Goal: Transaction & Acquisition: Book appointment/travel/reservation

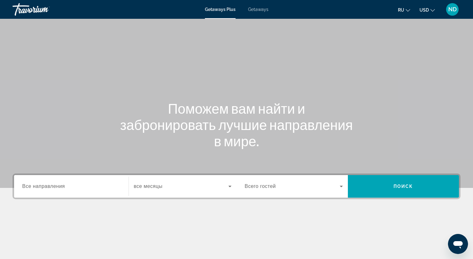
click at [260, 11] on span "Getaways" at bounding box center [258, 9] width 20 height 5
click at [76, 193] on div "Search widget" at bounding box center [71, 186] width 98 height 18
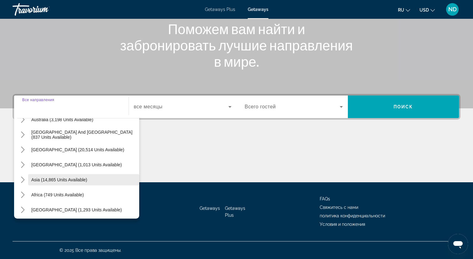
scroll to position [101, 0]
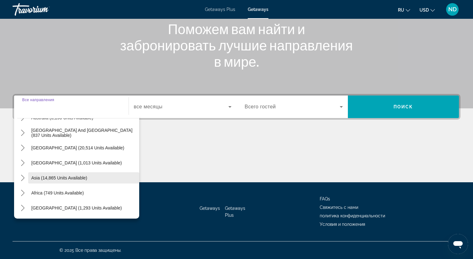
click at [79, 179] on span "Asia (14,865 units available)" at bounding box center [59, 177] width 56 height 5
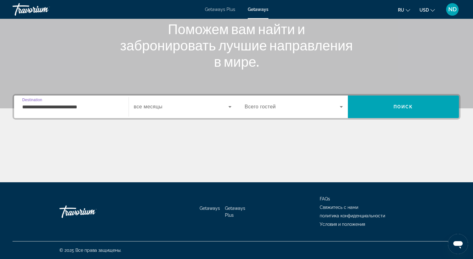
click at [75, 104] on input "**********" at bounding box center [71, 107] width 98 height 8
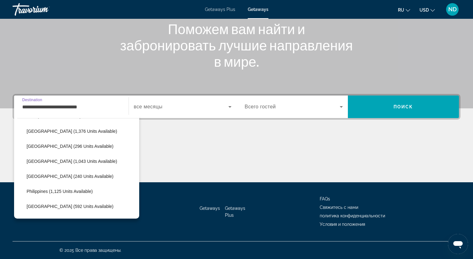
scroll to position [224, 0]
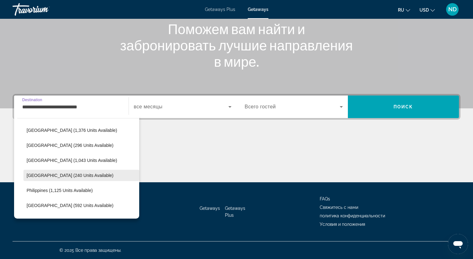
click at [60, 175] on span "[GEOGRAPHIC_DATA] (240 units available)" at bounding box center [70, 175] width 87 height 5
type input "**********"
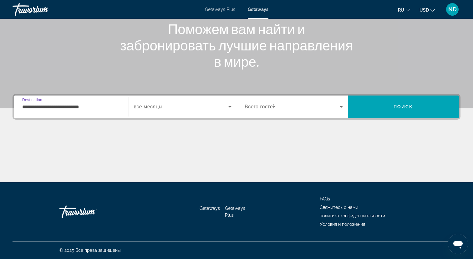
click at [179, 111] on div "Search widget" at bounding box center [183, 107] width 98 height 18
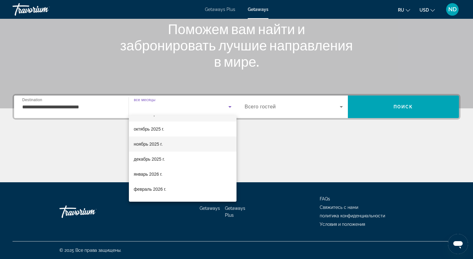
scroll to position [27, 0]
click at [172, 158] on mat-option "январь 2026 г." at bounding box center [183, 158] width 108 height 15
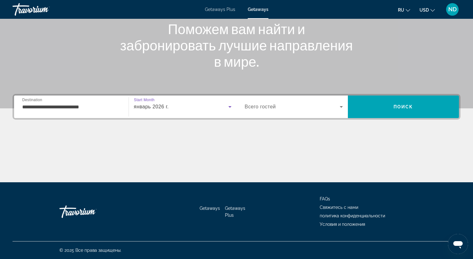
click at [309, 109] on span "Search widget" at bounding box center [292, 107] width 95 height 8
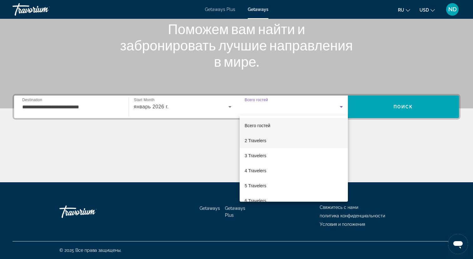
click at [300, 137] on mat-option "2 Travelers" at bounding box center [294, 140] width 108 height 15
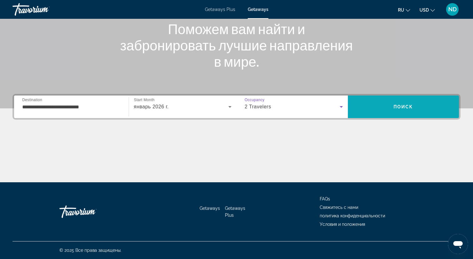
click at [389, 111] on span "Search" at bounding box center [403, 106] width 111 height 15
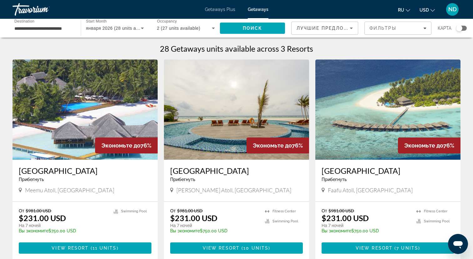
click at [84, 172] on h3 "[GEOGRAPHIC_DATA]" at bounding box center [85, 170] width 133 height 9
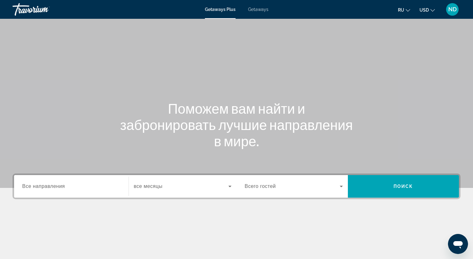
click at [70, 186] on input "Destination Все направления" at bounding box center [71, 187] width 98 height 8
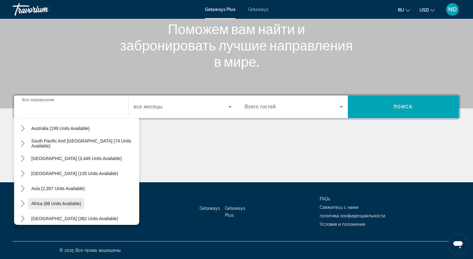
scroll to position [101, 0]
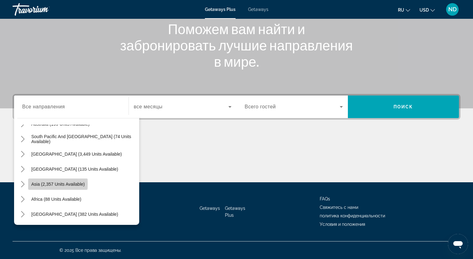
click at [44, 183] on span "Asia (2,357 units available)" at bounding box center [58, 184] width 54 height 5
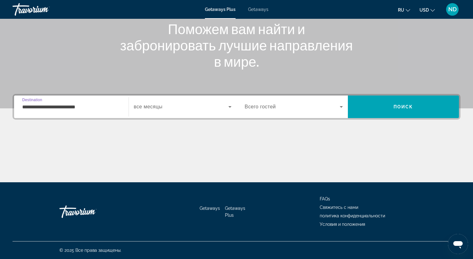
click at [64, 103] on div "**********" at bounding box center [71, 107] width 98 height 18
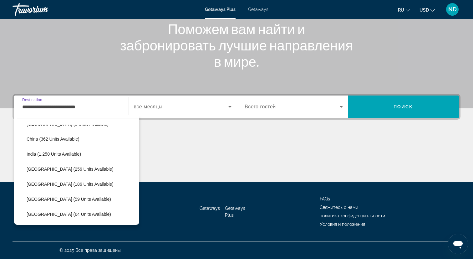
scroll to position [178, 0]
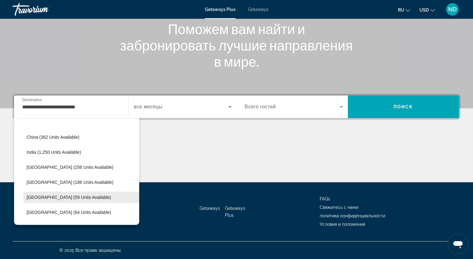
drag, startPoint x: 56, startPoint y: 180, endPoint x: 52, endPoint y: 195, distance: 15.5
click at [52, 195] on ul "Bangladesh (5 units available) China (362 units available) India (1,250 units a…" at bounding box center [78, 190] width 122 height 150
click at [52, 195] on span "Maldives (59 units available)" at bounding box center [69, 197] width 85 height 5
type input "**********"
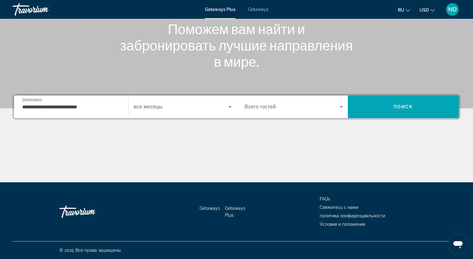
click at [157, 111] on div "Search widget" at bounding box center [183, 107] width 98 height 18
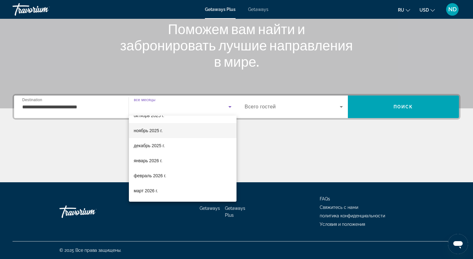
scroll to position [33, 0]
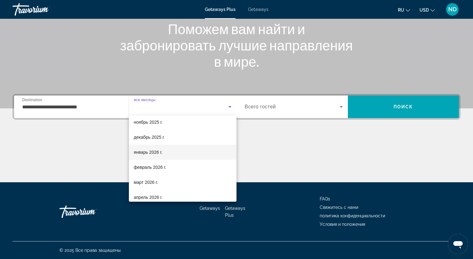
click at [157, 152] on span "январь 2026 г." at bounding box center [148, 152] width 29 height 8
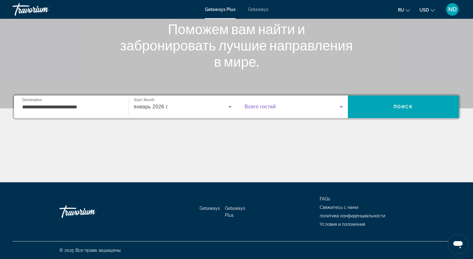
click at [290, 104] on span "Search widget" at bounding box center [292, 107] width 95 height 8
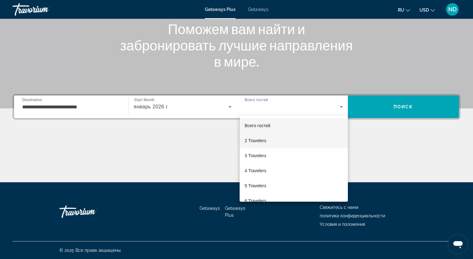
click at [267, 147] on mat-option "2 Travelers" at bounding box center [294, 140] width 108 height 15
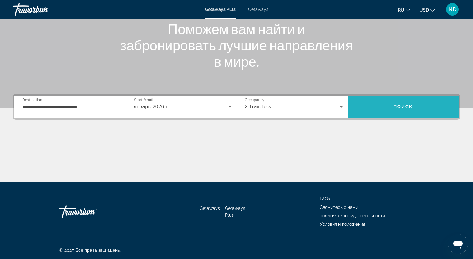
click at [404, 105] on span "Поиск" at bounding box center [404, 106] width 20 height 5
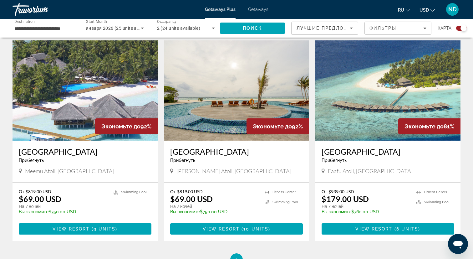
scroll to position [203, 0]
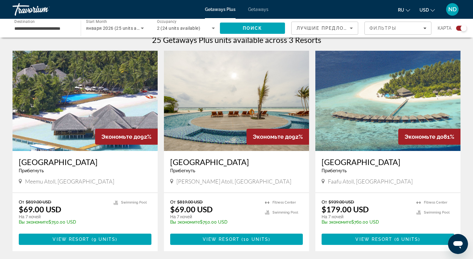
click at [85, 163] on h3 "[GEOGRAPHIC_DATA]" at bounding box center [85, 161] width 133 height 9
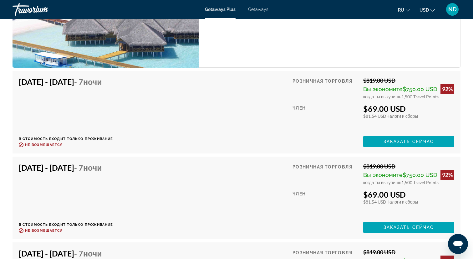
scroll to position [1317, 0]
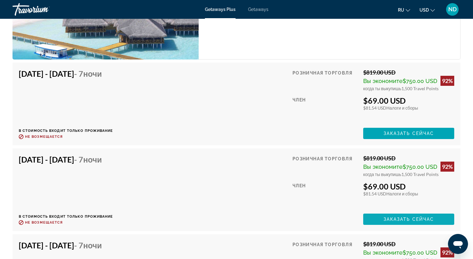
click at [393, 219] on span "Заказать сейчас" at bounding box center [409, 219] width 51 height 5
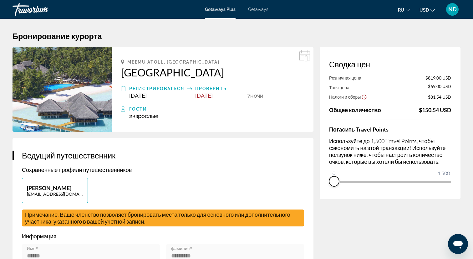
drag, startPoint x: 445, startPoint y: 188, endPoint x: 322, endPoint y: 188, distance: 123.7
click at [322, 188] on div "Сводка цен Розничная цена $819.00 USD Твоя цена $69.00 USD Налоги и сборы $81.5…" at bounding box center [390, 123] width 141 height 152
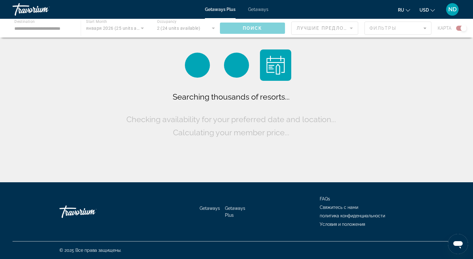
click at [35, 13] on div "Travorium" at bounding box center [44, 9] width 63 height 16
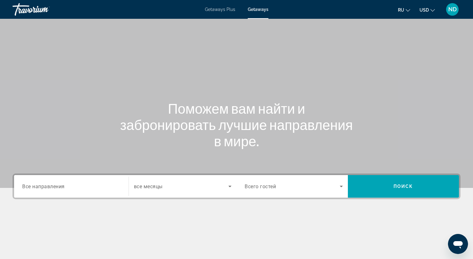
click at [94, 185] on input "Destination Все направления" at bounding box center [71, 187] width 98 height 8
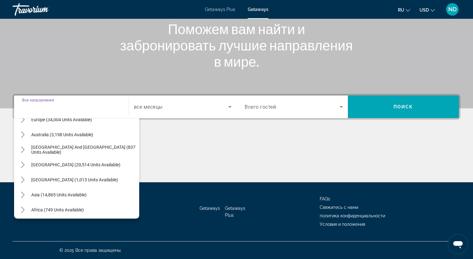
scroll to position [101, 0]
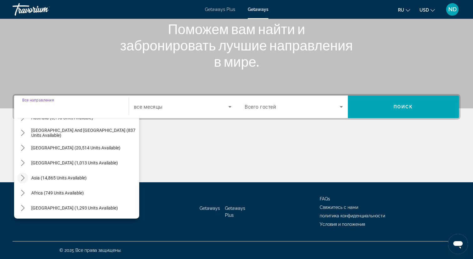
click at [22, 175] on icon "Toggle Asia (14,865 units available) submenu" at bounding box center [23, 178] width 6 height 6
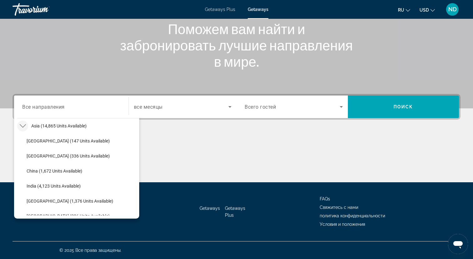
click at [20, 127] on icon "Toggle Asia (14,865 units available) submenu" at bounding box center [23, 126] width 6 height 6
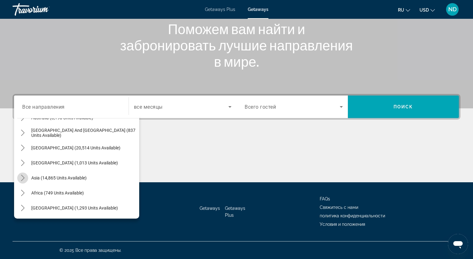
scroll to position [101, 0]
click at [25, 176] on icon "Toggle Asia (14,865 units available) submenu" at bounding box center [23, 178] width 6 height 6
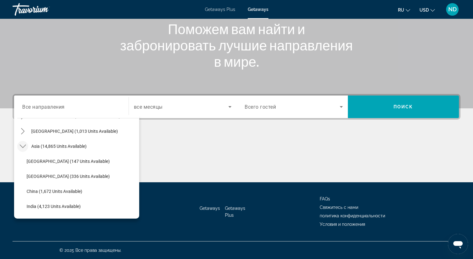
scroll to position [124, 0]
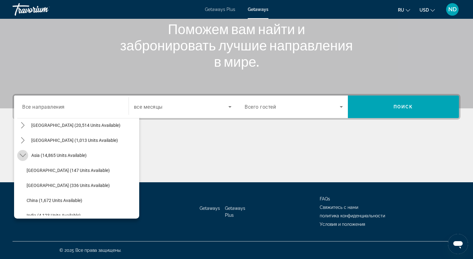
click at [22, 157] on icon "Toggle Asia (14,865 units available) submenu" at bounding box center [23, 155] width 6 height 6
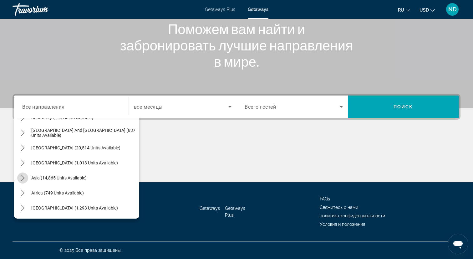
click at [23, 178] on icon "Toggle Asia (14,865 units available) submenu" at bounding box center [22, 178] width 3 height 6
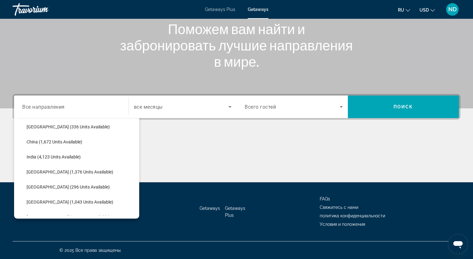
scroll to position [185, 0]
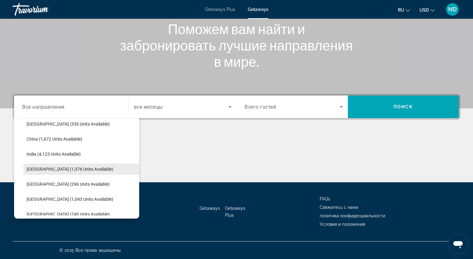
click at [60, 167] on span "[GEOGRAPHIC_DATA] (1,376 units available)" at bounding box center [70, 169] width 87 height 5
type input "**********"
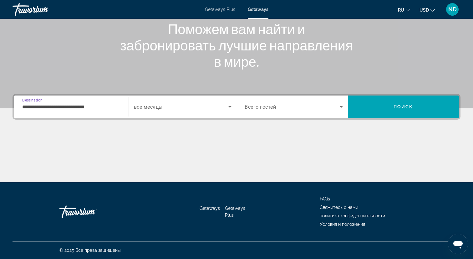
click at [167, 109] on span "Search widget" at bounding box center [181, 107] width 95 height 8
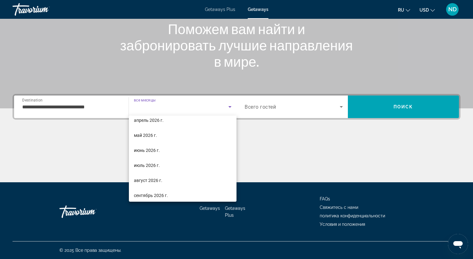
scroll to position [129, 0]
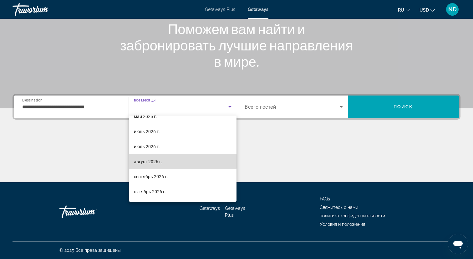
click at [166, 161] on mat-option "август 2026 г." at bounding box center [183, 161] width 108 height 15
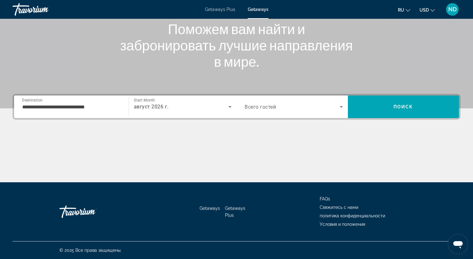
click at [274, 113] on div "Search widget" at bounding box center [294, 107] width 98 height 18
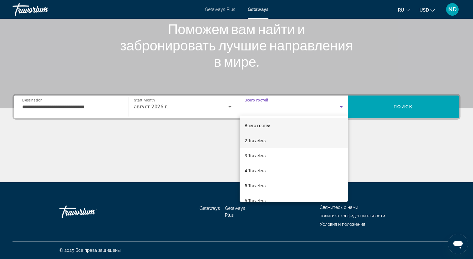
click at [274, 138] on mat-option "2 Travelers" at bounding box center [294, 140] width 108 height 15
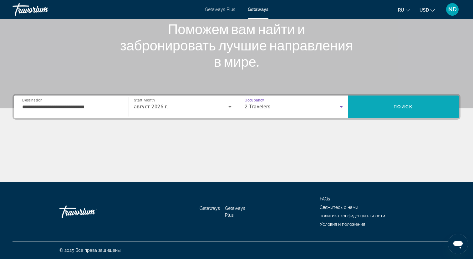
click at [417, 106] on span "Search" at bounding box center [403, 106] width 111 height 15
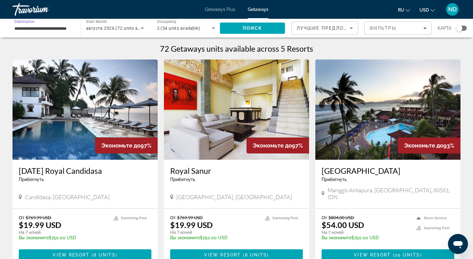
click at [54, 28] on input "**********" at bounding box center [43, 29] width 58 height 8
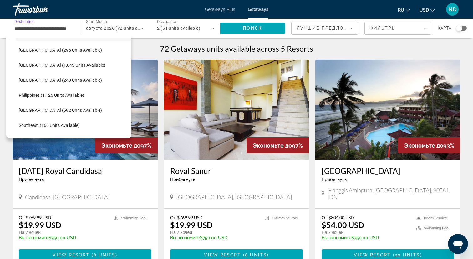
scroll to position [234, 0]
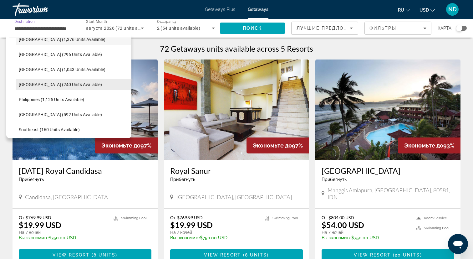
click at [39, 83] on span "[GEOGRAPHIC_DATA] (240 units available)" at bounding box center [60, 84] width 83 height 5
type input "**********"
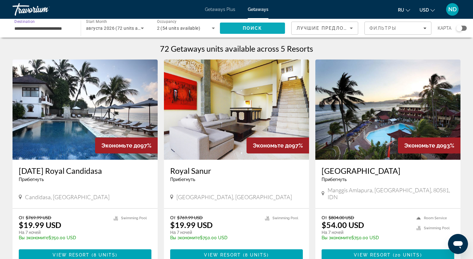
click at [234, 29] on span "Search" at bounding box center [252, 28] width 65 height 15
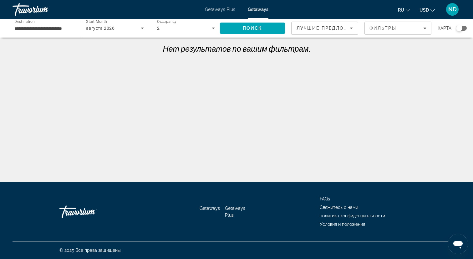
click at [137, 29] on div "августа 2026" at bounding box center [113, 28] width 55 height 8
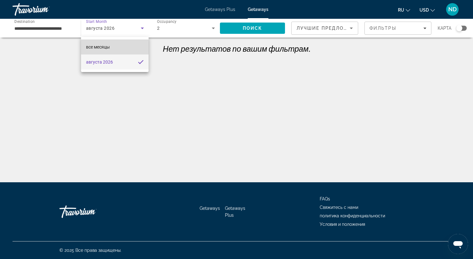
click at [126, 47] on mat-option "все месяцы" at bounding box center [115, 46] width 68 height 15
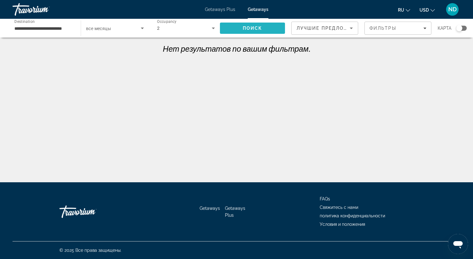
click at [245, 32] on span "Search" at bounding box center [252, 28] width 65 height 15
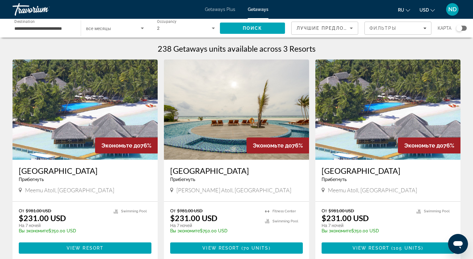
click at [209, 169] on h3 "[GEOGRAPHIC_DATA]" at bounding box center [236, 170] width 133 height 9
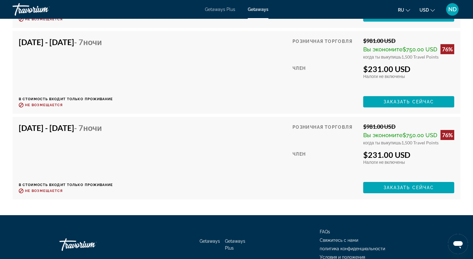
scroll to position [4227, 0]
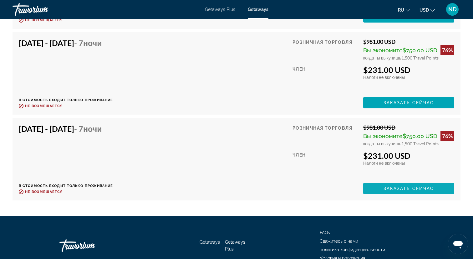
click at [399, 186] on span "Заказать сейчас" at bounding box center [409, 188] width 51 height 5
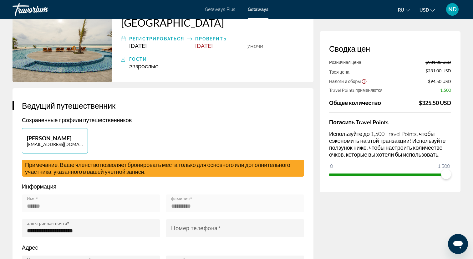
scroll to position [58, 0]
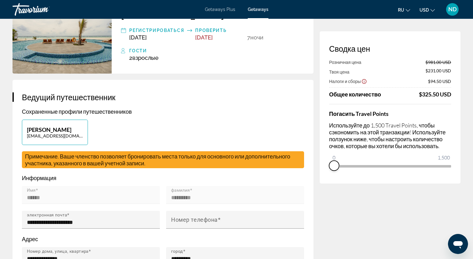
drag, startPoint x: 447, startPoint y: 176, endPoint x: 316, endPoint y: 160, distance: 132.1
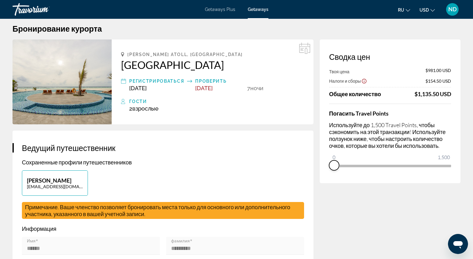
scroll to position [7, 0]
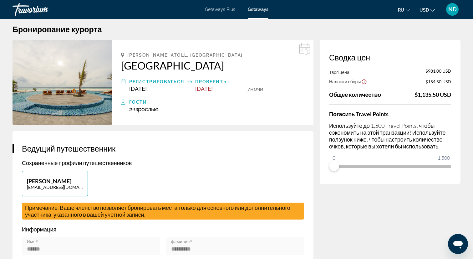
click at [163, 108] on div "2 Взрослый Взрослые , Ребенок Дети" at bounding box center [216, 109] width 175 height 7
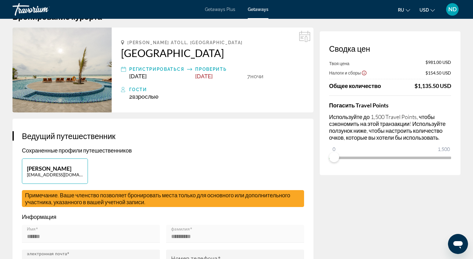
scroll to position [19, 0]
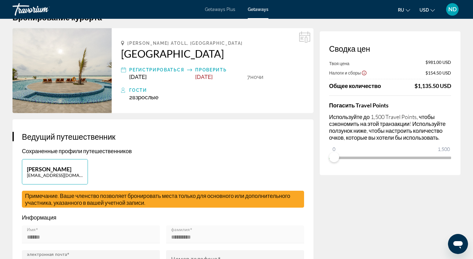
click at [207, 56] on h2 "[GEOGRAPHIC_DATA]" at bounding box center [212, 53] width 183 height 13
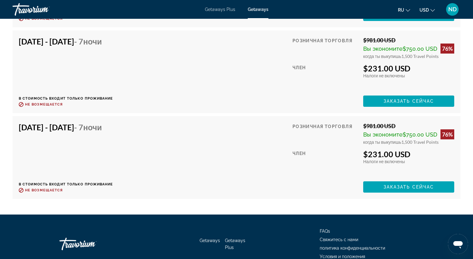
scroll to position [4227, 0]
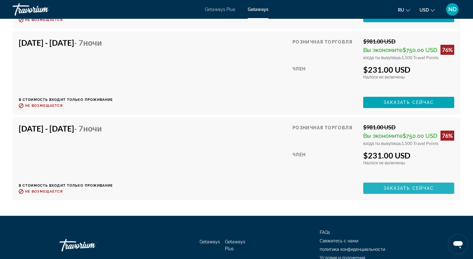
click at [407, 186] on span "Заказать сейчас" at bounding box center [409, 188] width 51 height 5
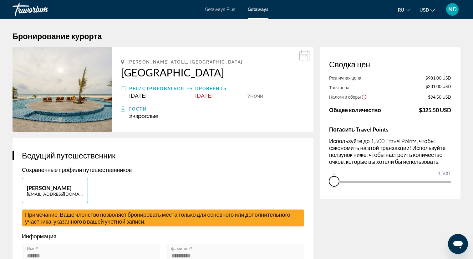
drag, startPoint x: 447, startPoint y: 188, endPoint x: 317, endPoint y: 161, distance: 133.0
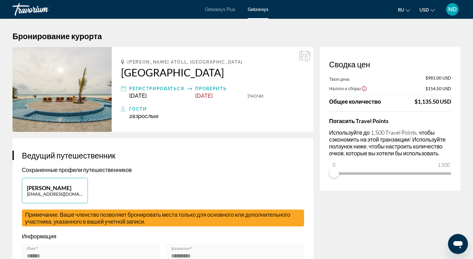
click at [229, 9] on span "Getaways Plus" at bounding box center [220, 9] width 30 height 5
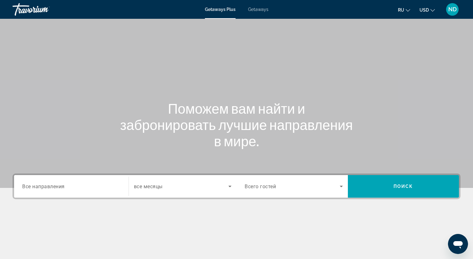
click at [92, 183] on input "Destination Все направления" at bounding box center [71, 187] width 98 height 8
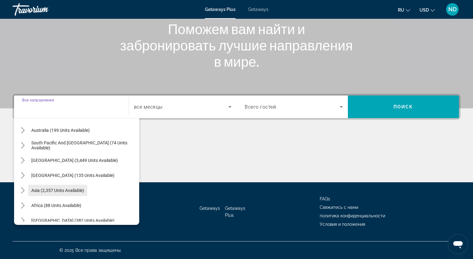
scroll to position [101, 0]
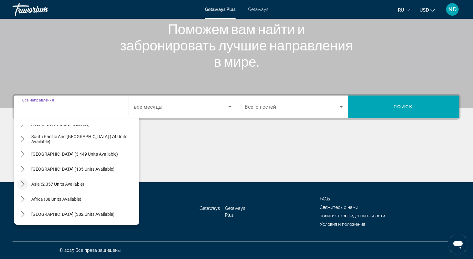
click at [24, 185] on icon "Toggle Asia (2,357 units available) submenu" at bounding box center [23, 184] width 6 height 6
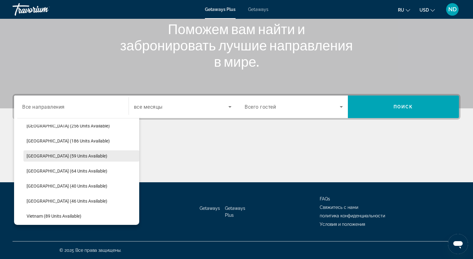
scroll to position [221, 0]
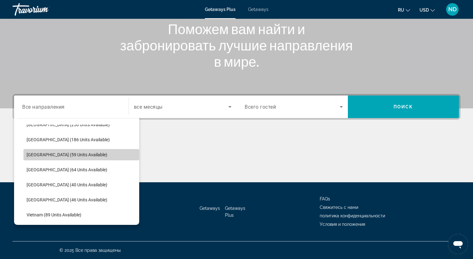
click at [61, 155] on span "Maldives (59 units available)" at bounding box center [67, 154] width 81 height 5
type input "**********"
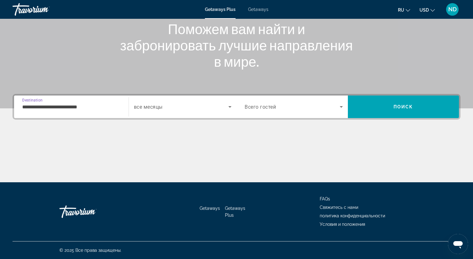
click at [296, 113] on div "Search widget" at bounding box center [294, 107] width 98 height 18
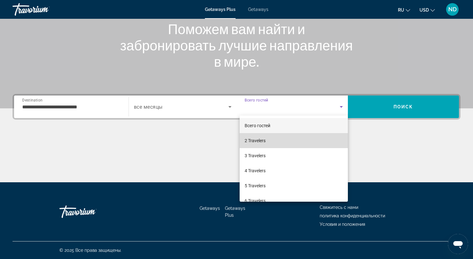
click at [280, 139] on mat-option "2 Travelers" at bounding box center [294, 140] width 108 height 15
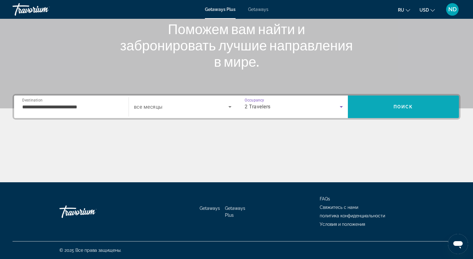
click at [421, 99] on span "Search" at bounding box center [403, 106] width 111 height 23
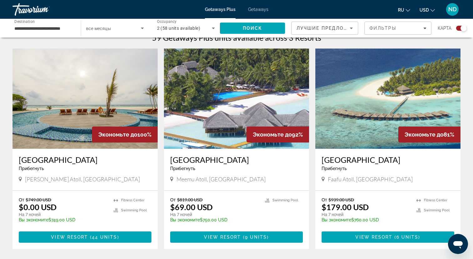
scroll to position [203, 0]
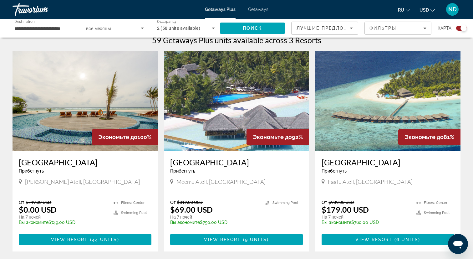
click at [346, 163] on h3 "[GEOGRAPHIC_DATA]" at bounding box center [388, 161] width 133 height 9
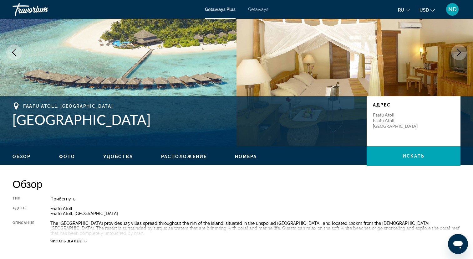
scroll to position [63, 0]
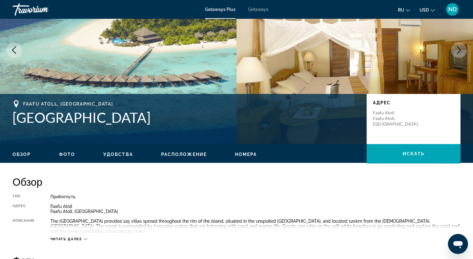
copy h1 "[GEOGRAPHIC_DATA]"
drag, startPoint x: 13, startPoint y: 118, endPoint x: 145, endPoint y: 117, distance: 131.8
click at [145, 117] on h1 "[GEOGRAPHIC_DATA]" at bounding box center [187, 117] width 348 height 16
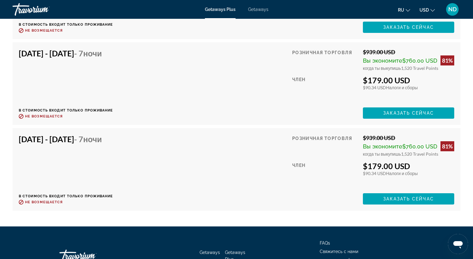
scroll to position [1352, 0]
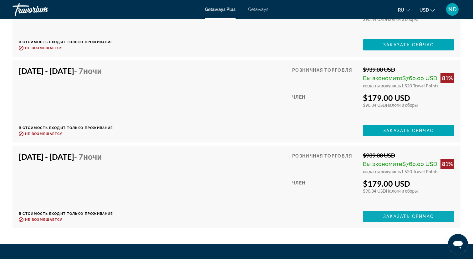
click at [380, 211] on span "Main content" at bounding box center [408, 216] width 91 height 15
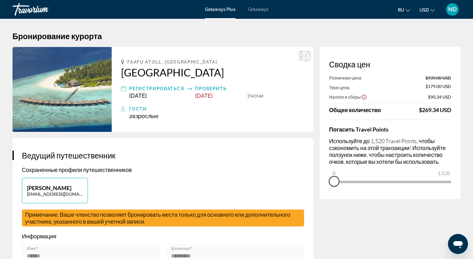
drag, startPoint x: 445, startPoint y: 188, endPoint x: 310, endPoint y: 160, distance: 137.5
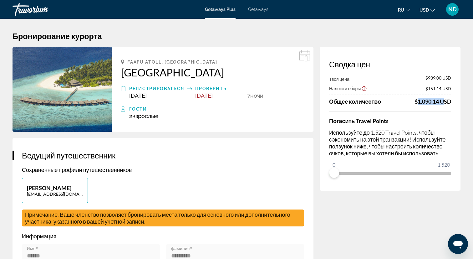
drag, startPoint x: 413, startPoint y: 102, endPoint x: 440, endPoint y: 104, distance: 26.7
click at [440, 104] on div "Общее количество $1,090.14 USD" at bounding box center [390, 101] width 122 height 7
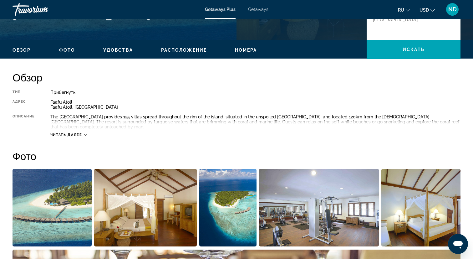
scroll to position [169, 0]
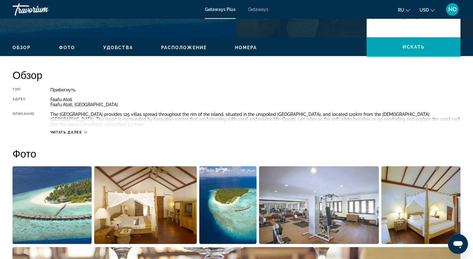
click at [68, 132] on span "Читать далее" at bounding box center [66, 132] width 32 height 4
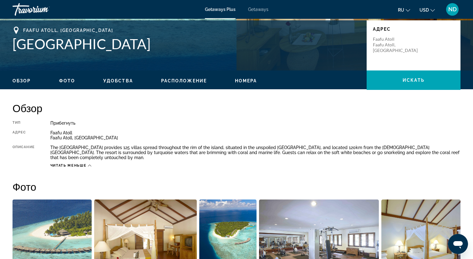
scroll to position [133, 0]
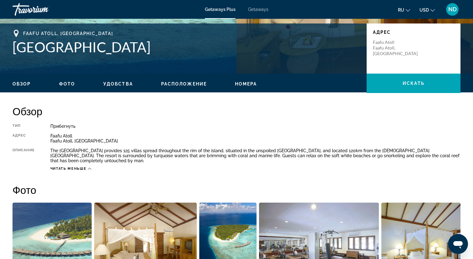
click at [181, 84] on span "Расположение" at bounding box center [184, 83] width 46 height 5
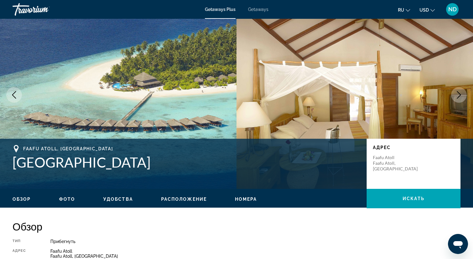
scroll to position [0, 0]
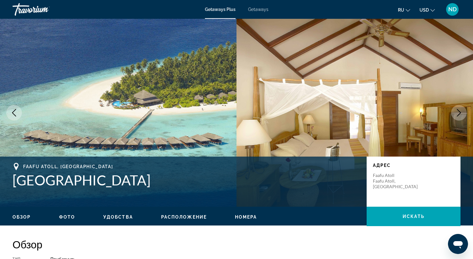
click at [34, 8] on div "Travorium" at bounding box center [44, 9] width 63 height 16
